Goal: Find specific page/section: Find specific page/section

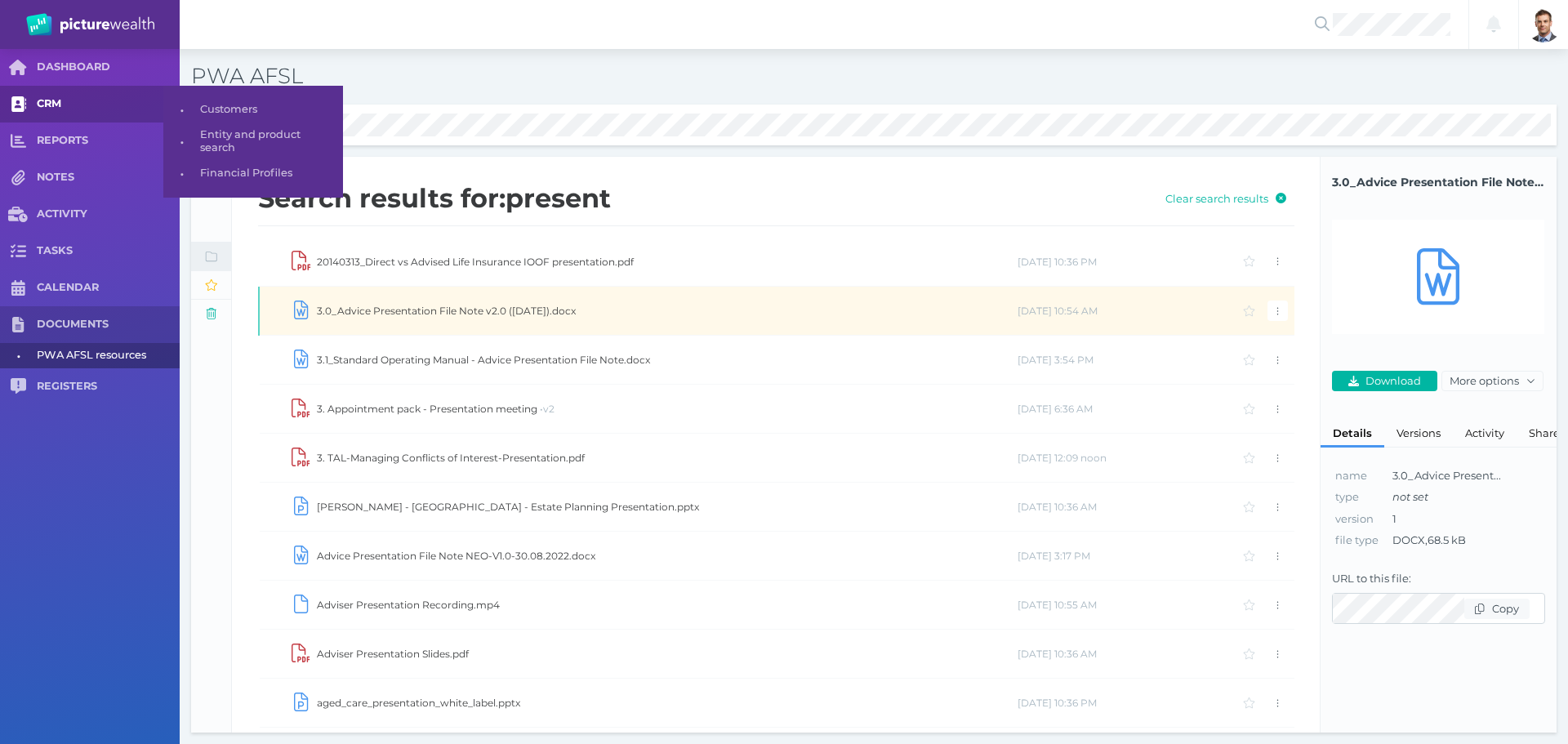
click at [50, 104] on span "CRM" at bounding box center [108, 103] width 143 height 13
select select "25"
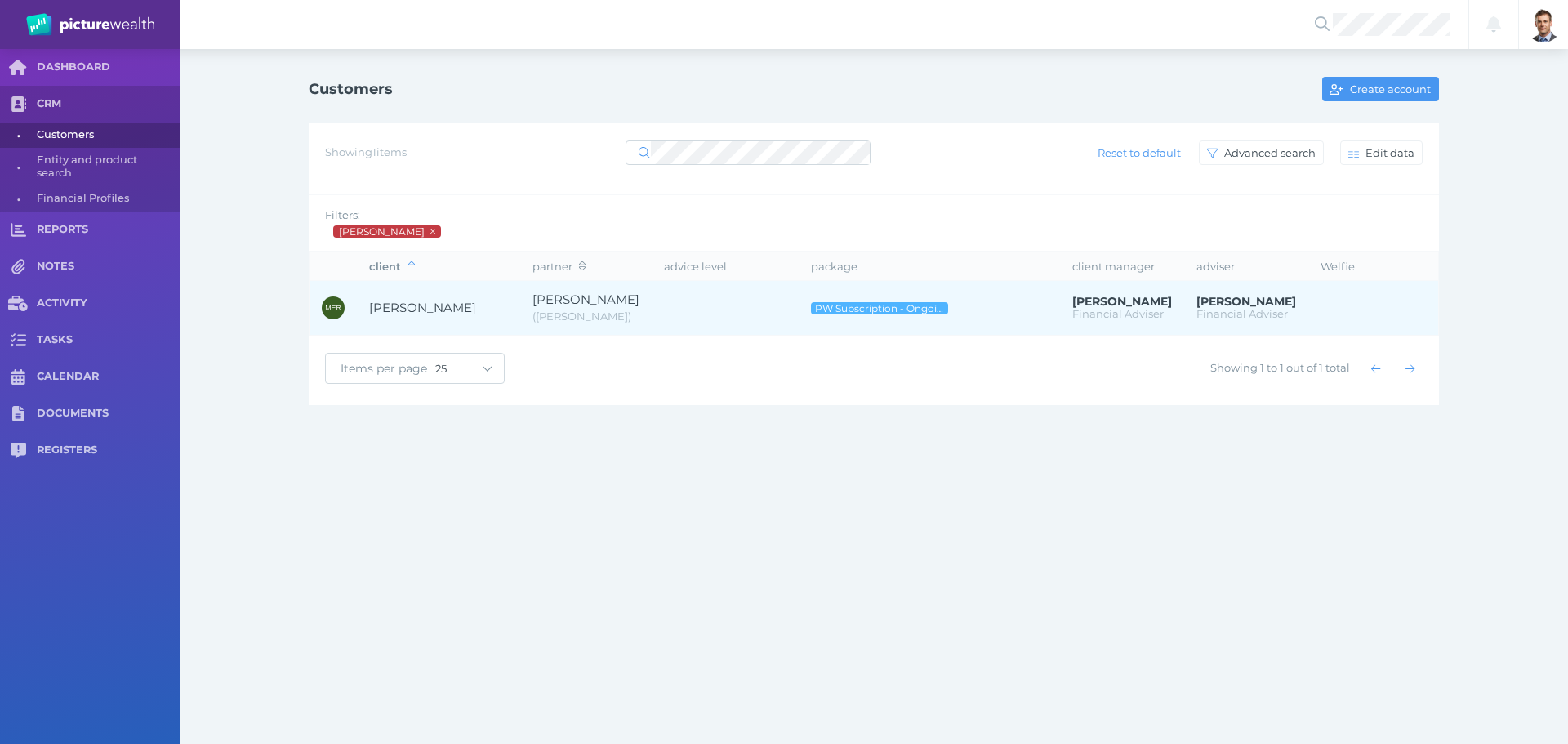
click at [446, 310] on span "[PERSON_NAME]" at bounding box center [422, 307] width 107 height 15
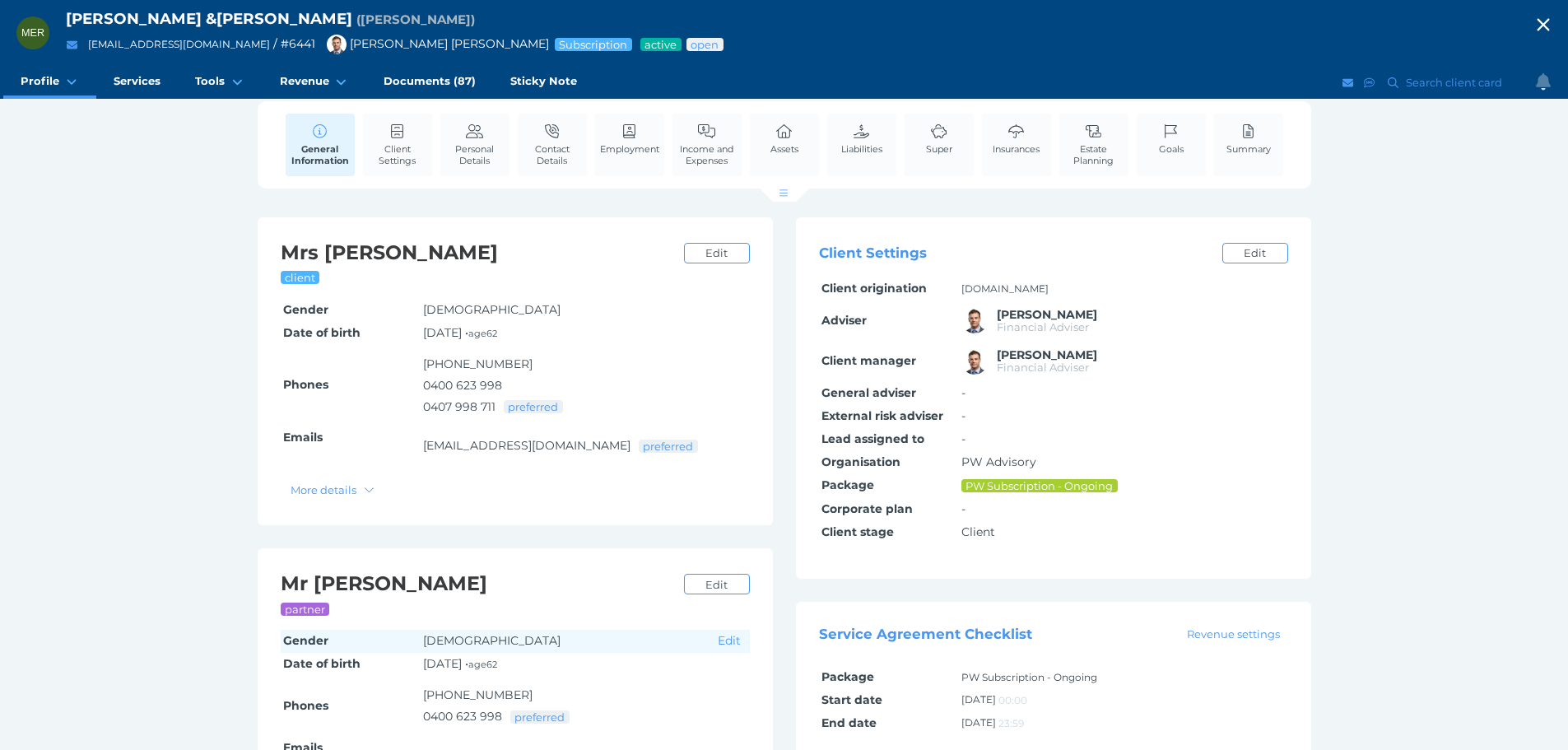
scroll to position [165, 0]
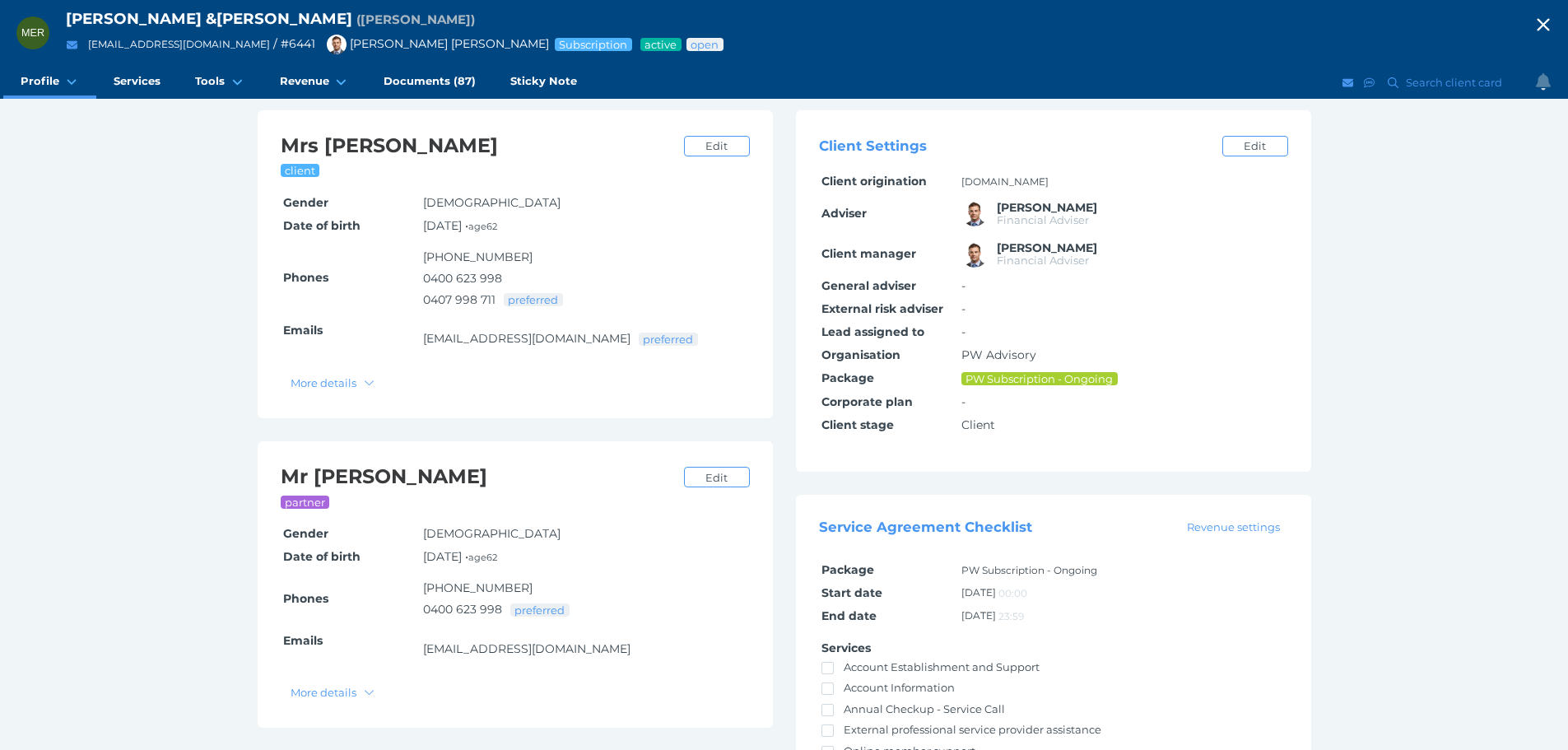
click at [1040, 24] on icon "button" at bounding box center [1544, 24] width 20 height 24
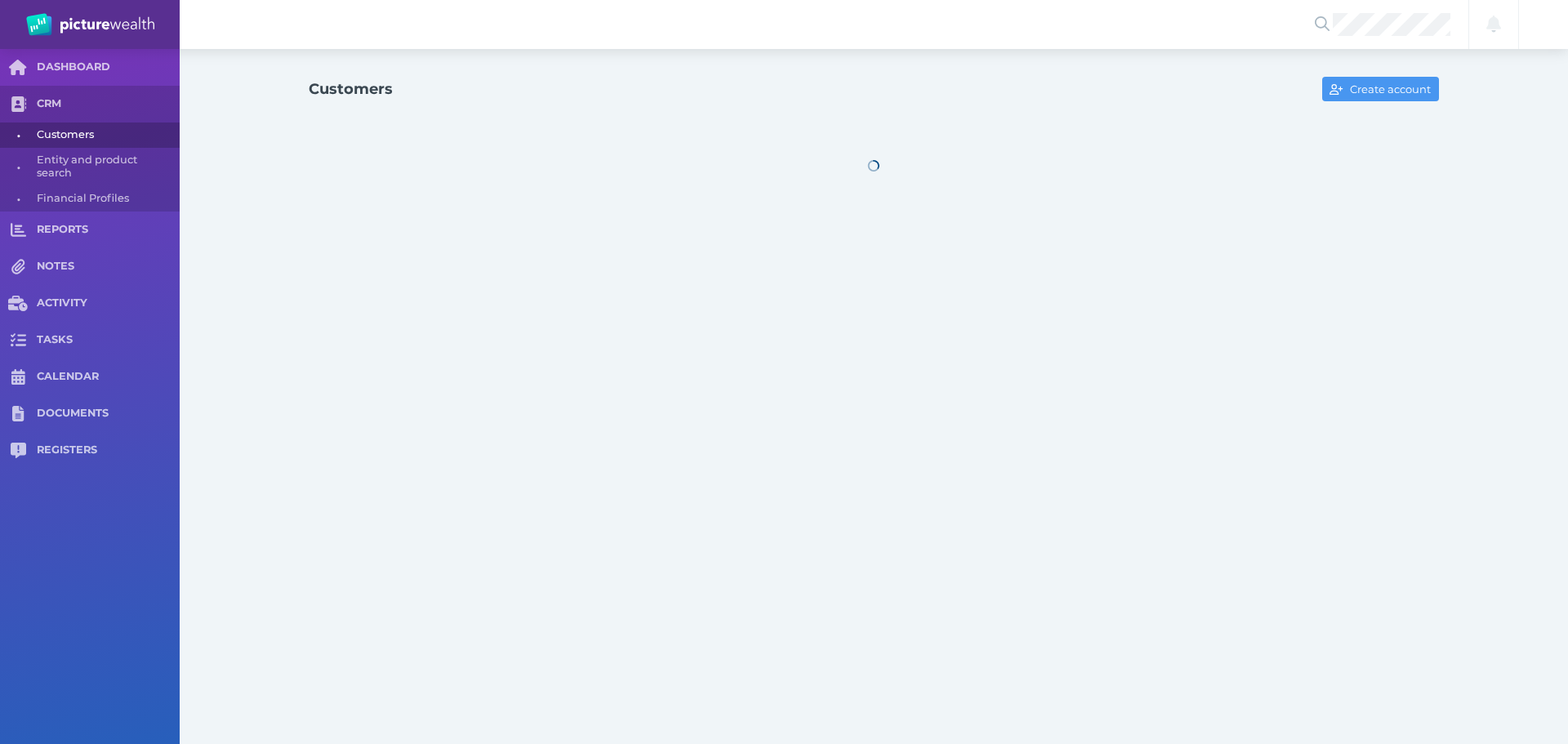
select select "25"
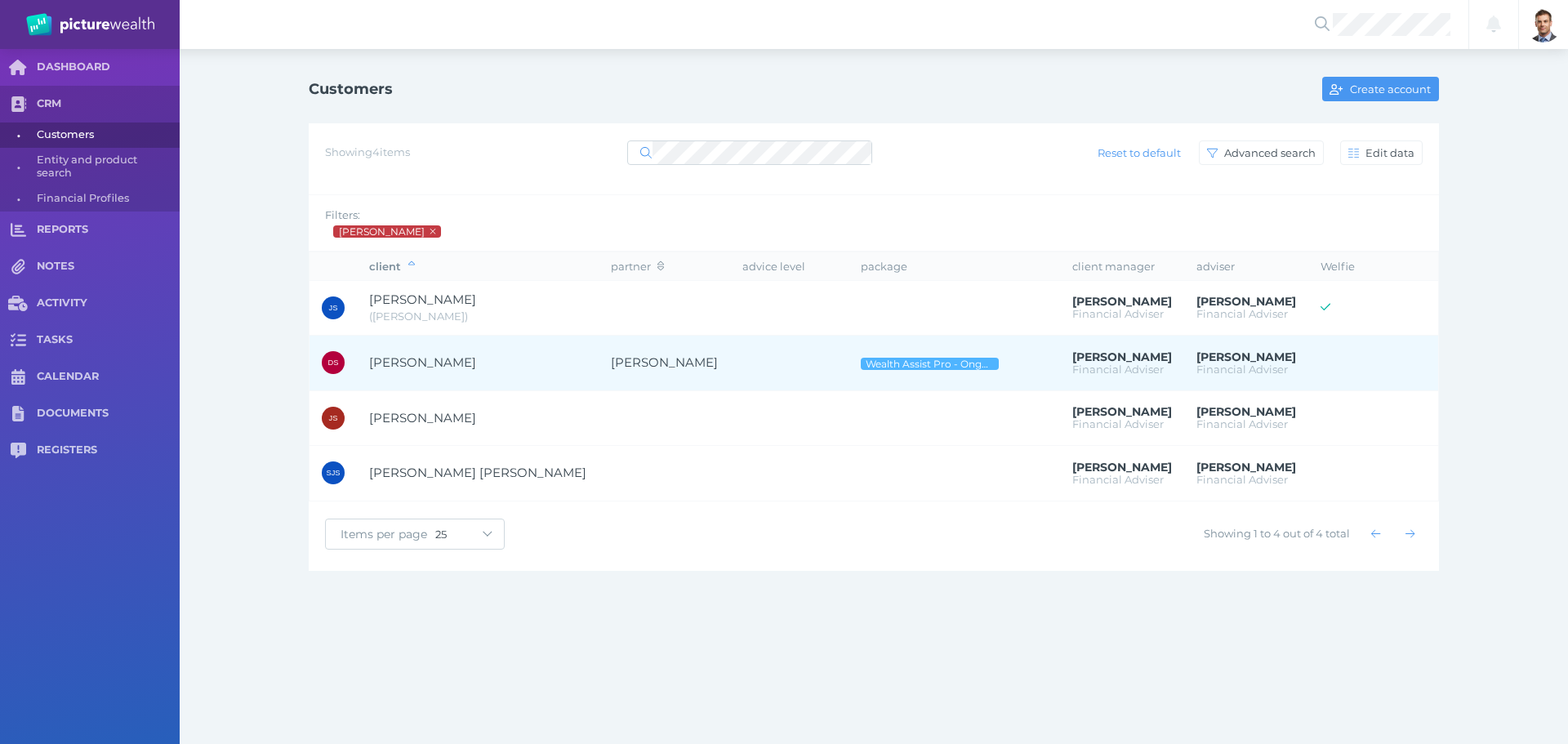
click at [430, 355] on td "[PERSON_NAME]" at bounding box center [477, 364] width 242 height 56
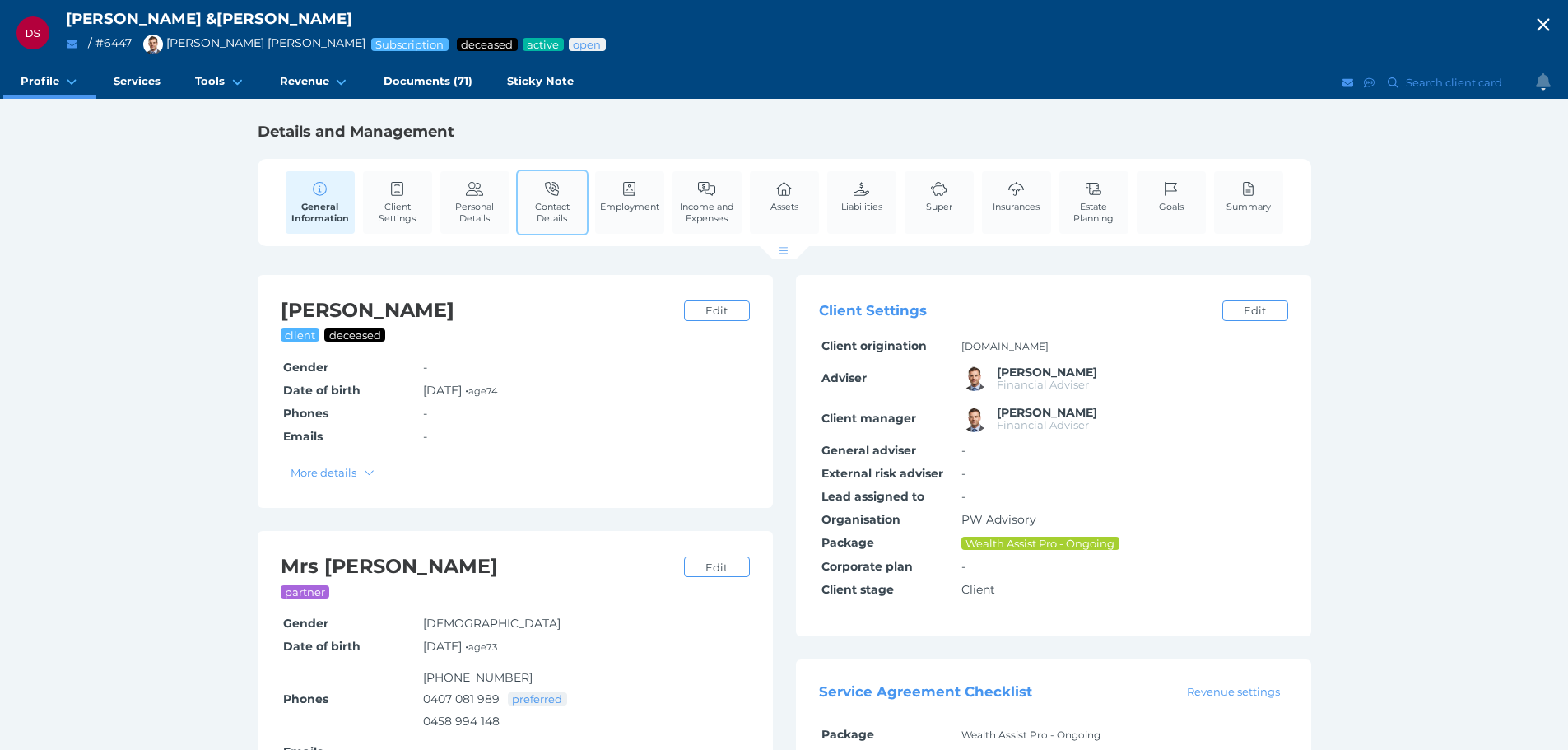
click at [564, 206] on span "Contact Details" at bounding box center [551, 212] width 61 height 23
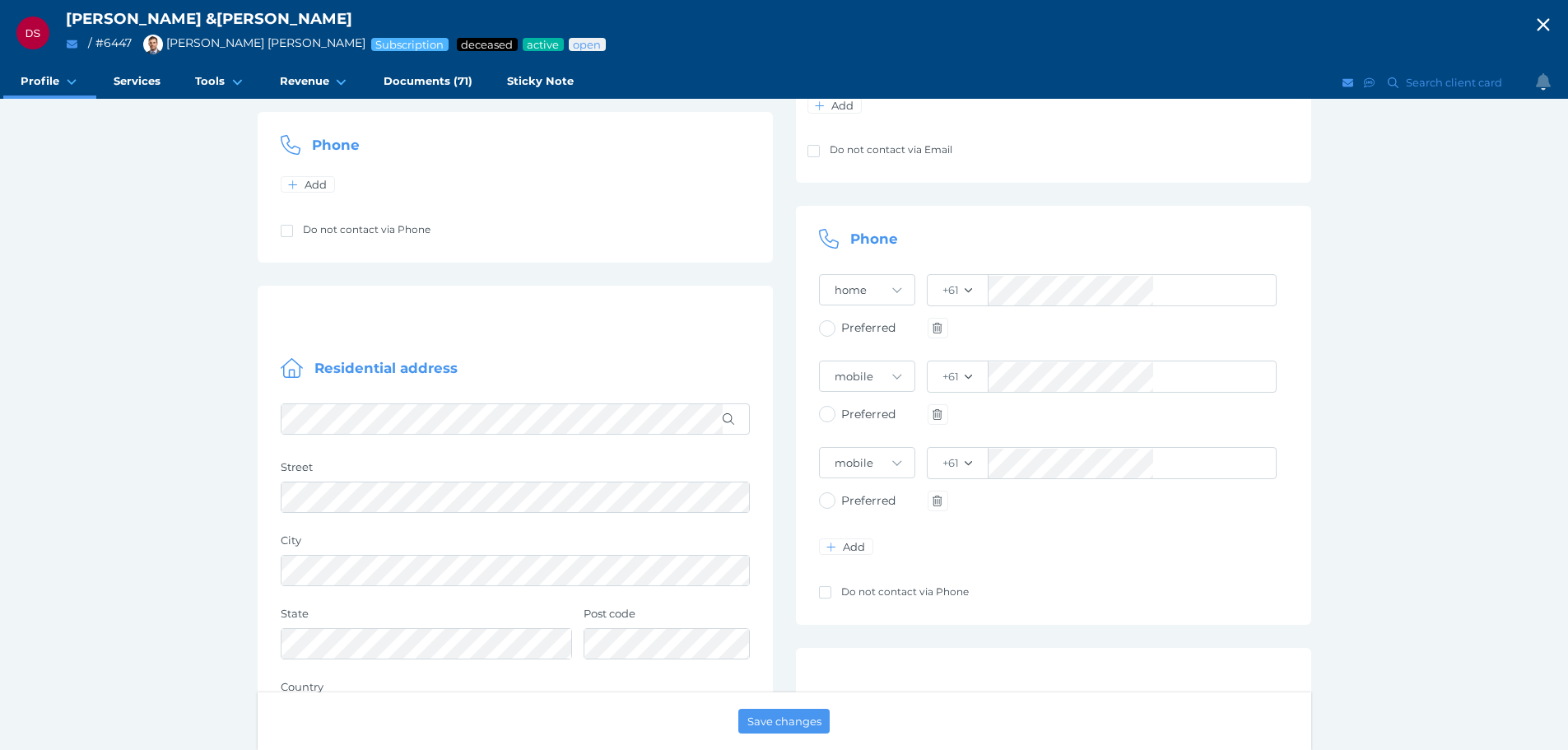
scroll to position [412, 0]
click at [1040, 23] on icon "button" at bounding box center [1544, 24] width 20 height 24
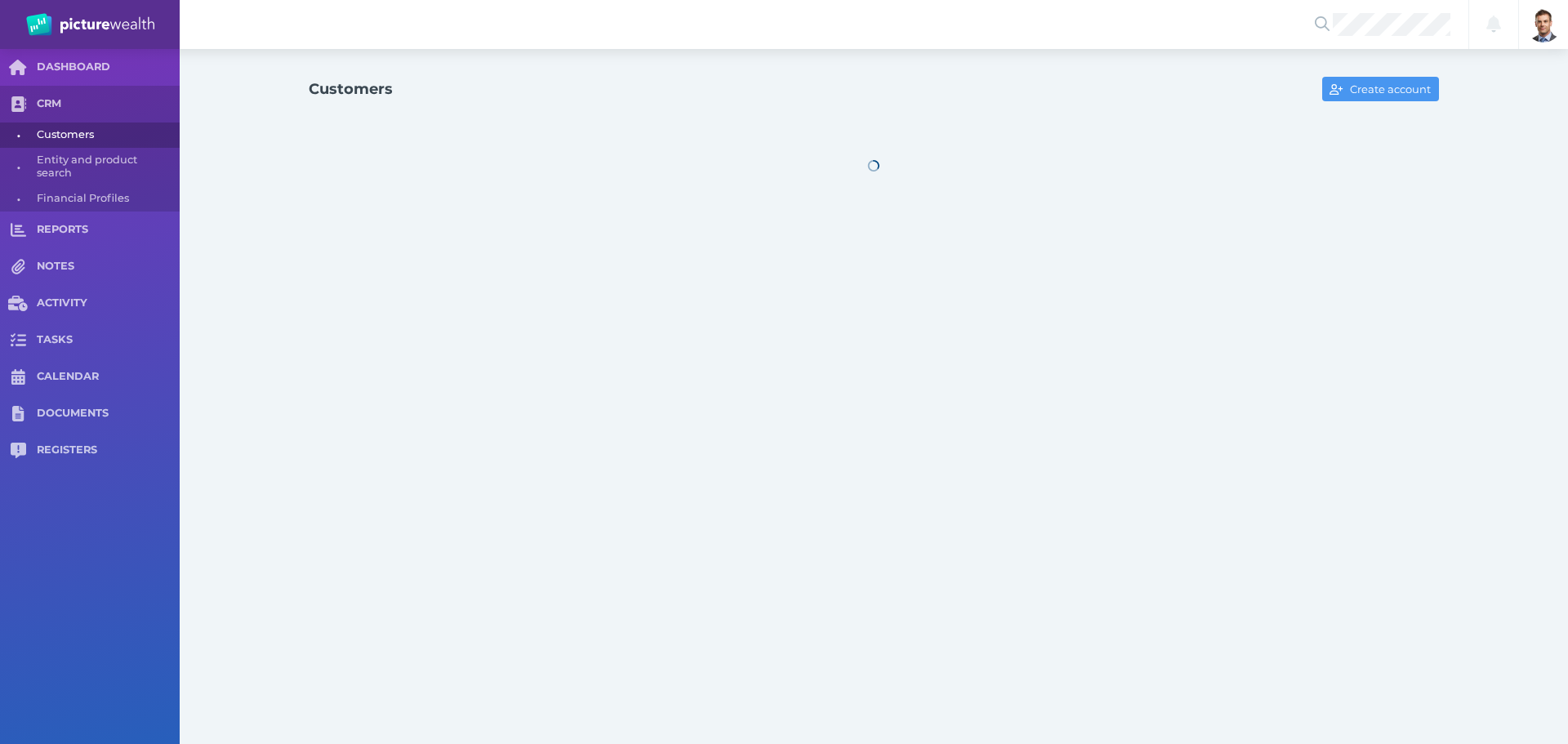
select select "25"
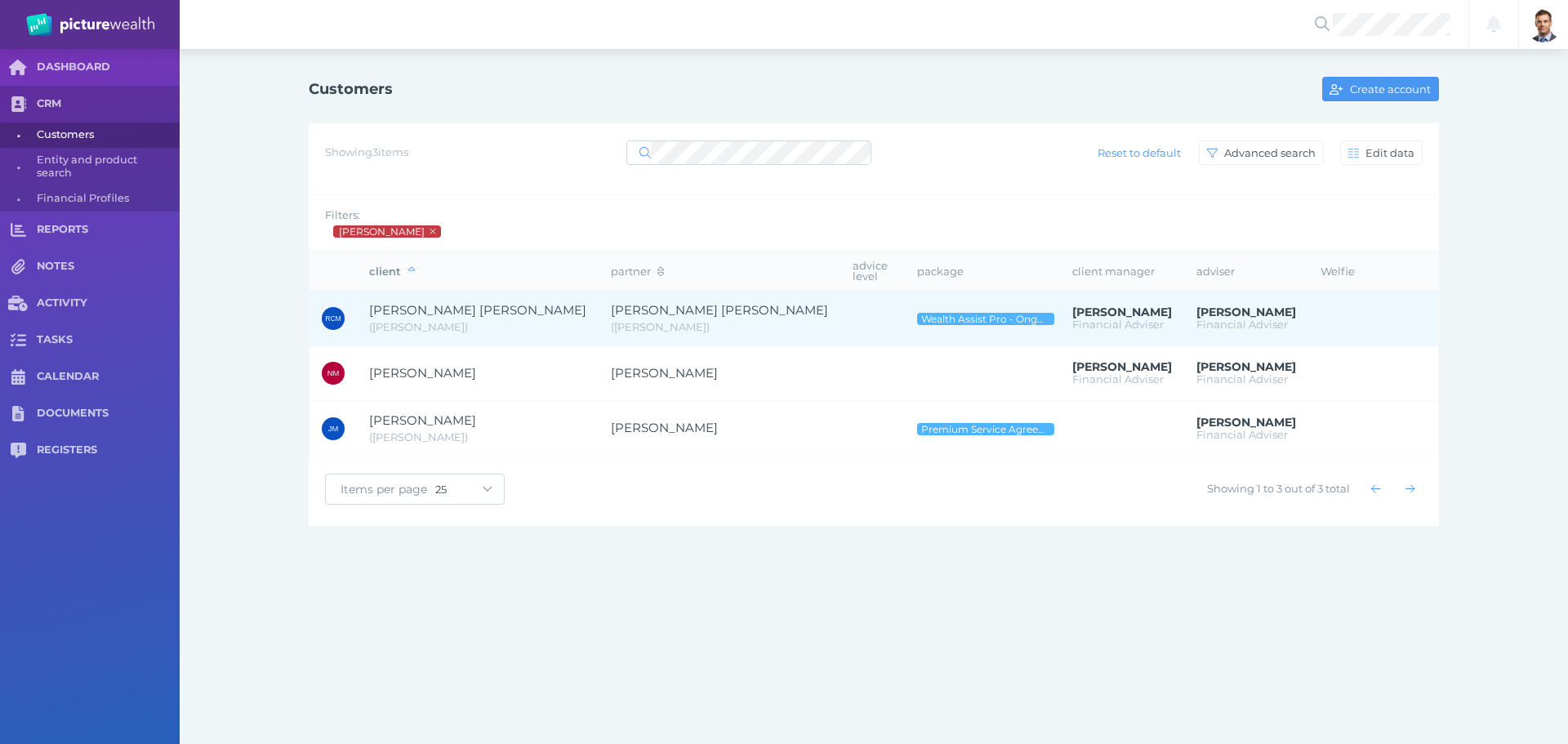
click at [430, 320] on span "( [PERSON_NAME] )" at bounding box center [478, 328] width 217 height 16
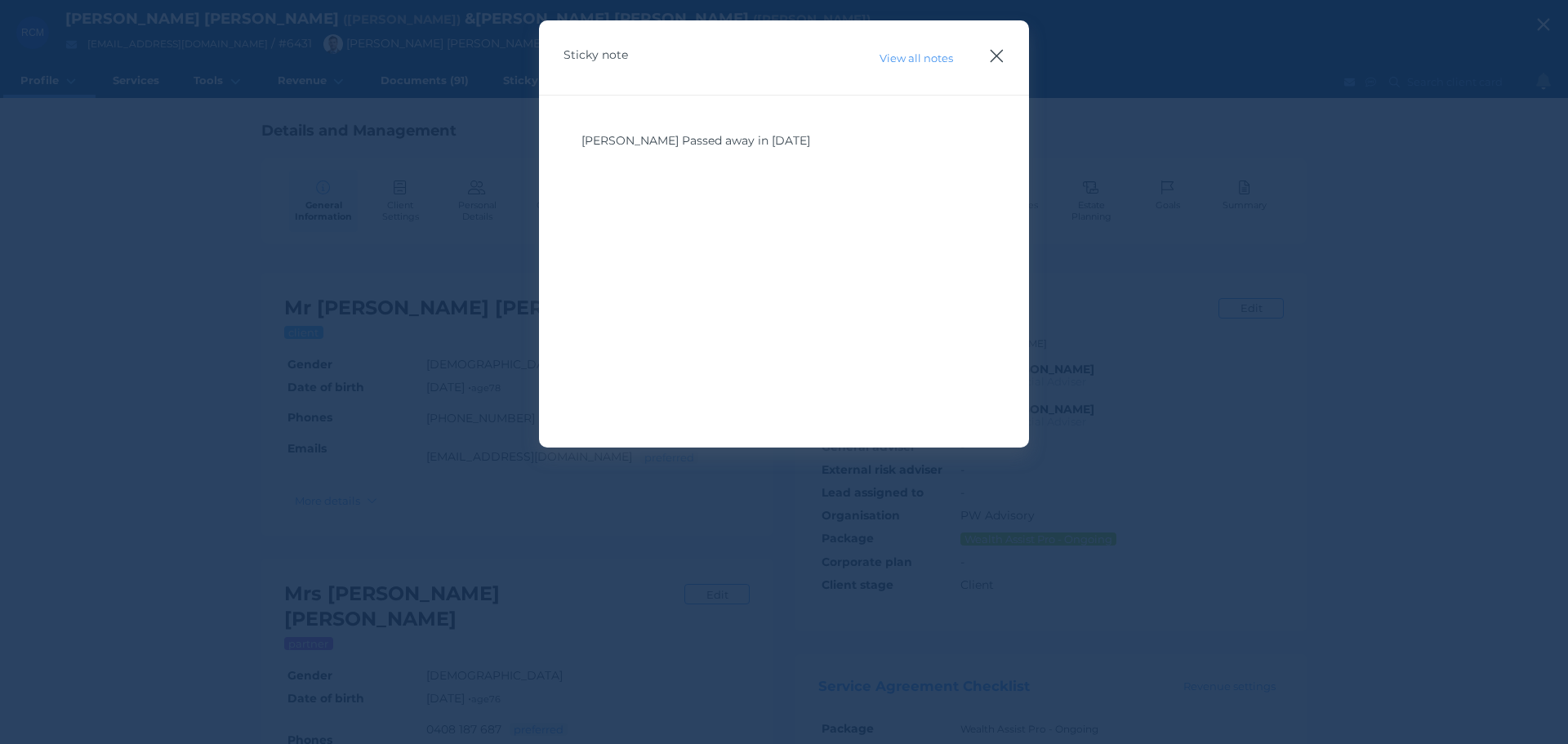
click at [994, 58] on icon "button" at bounding box center [996, 56] width 15 height 21
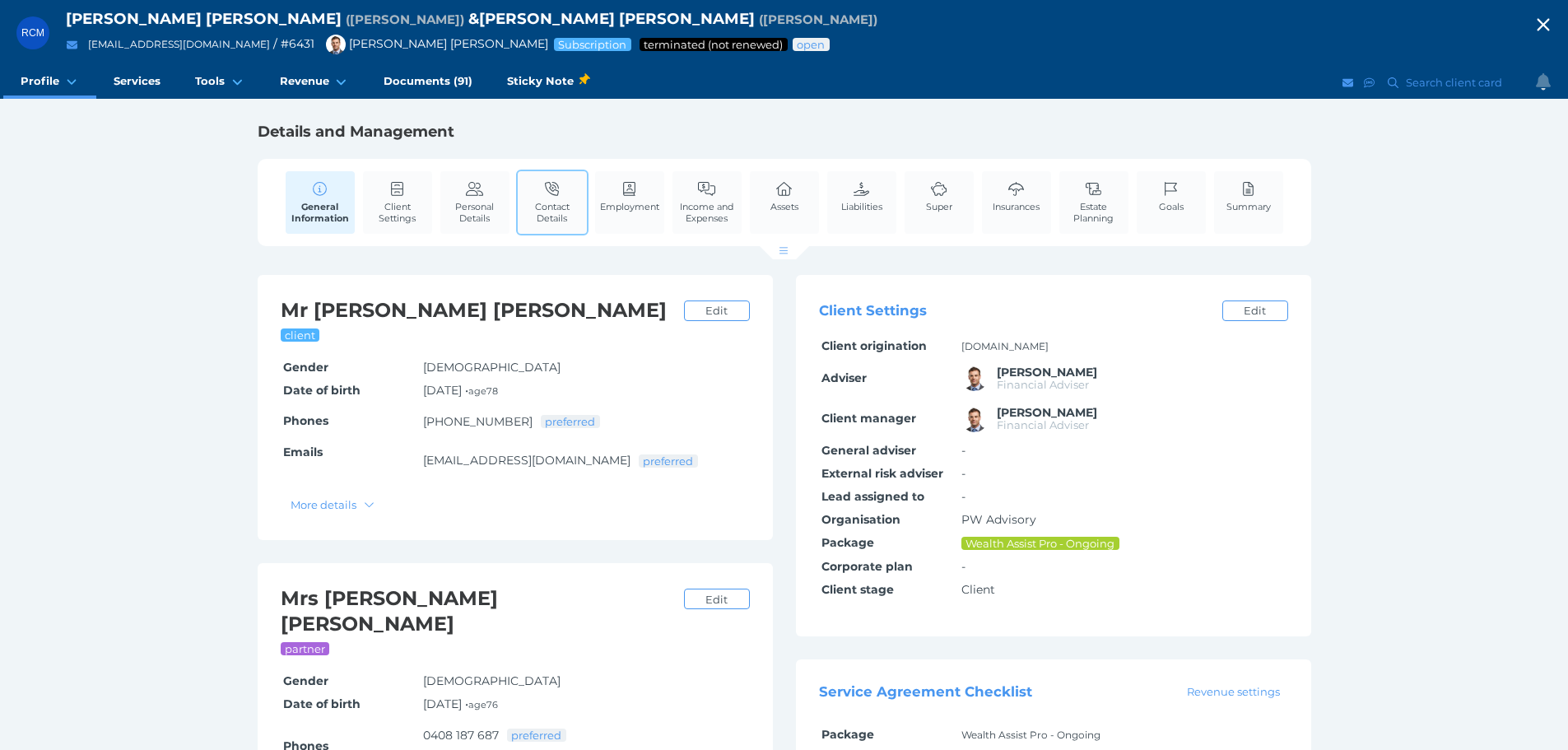
click at [538, 202] on span "Contact Details" at bounding box center [551, 212] width 61 height 23
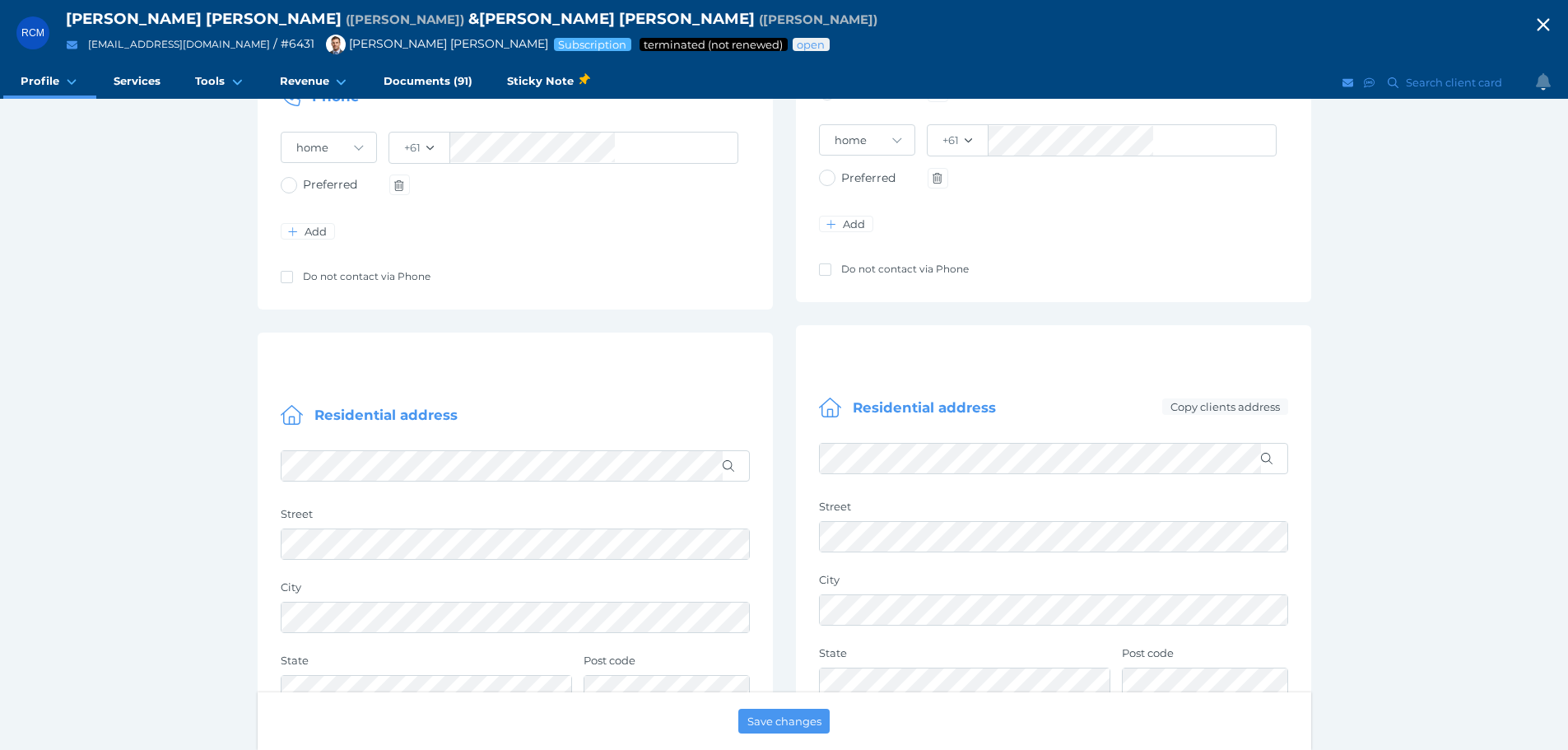
scroll to position [576, 0]
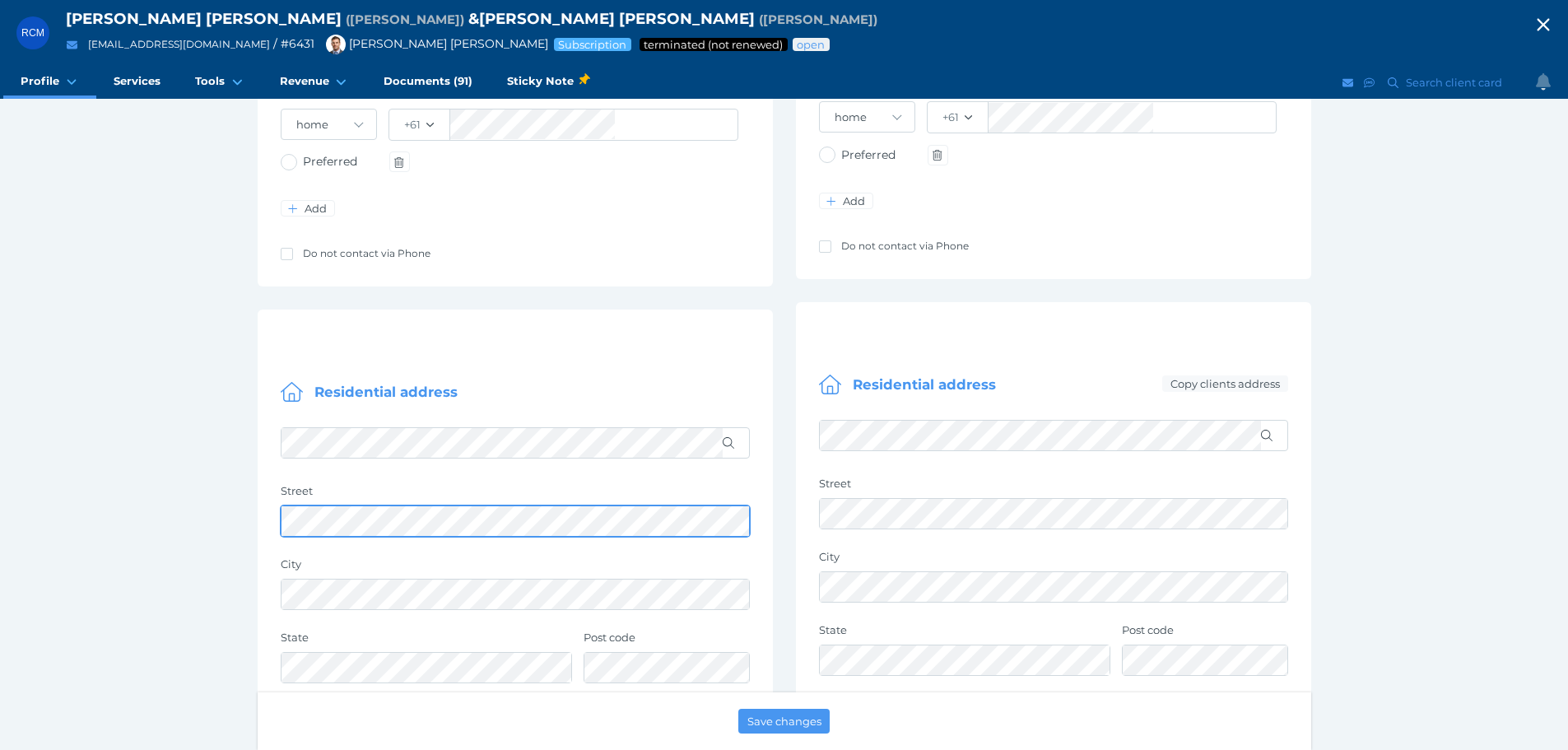
click at [68, 453] on div "RCM [PERSON_NAME] [PERSON_NAME] ( [PERSON_NAME] ) & [PERSON_NAME] [PERSON_NAME]…" at bounding box center [784, 638] width 1568 height 2428
